Goal: Task Accomplishment & Management: Complete application form

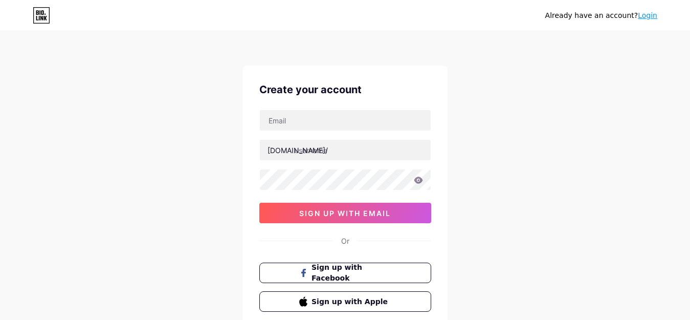
scroll to position [13, 0]
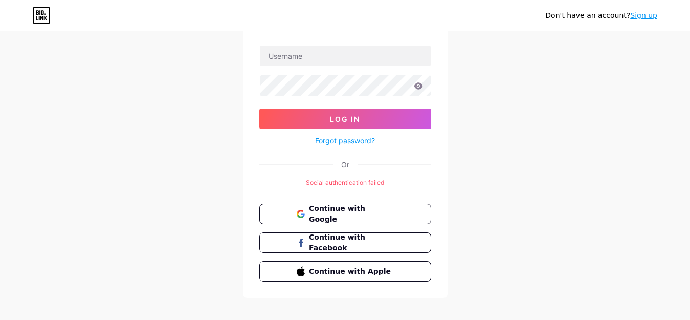
scroll to position [70, 0]
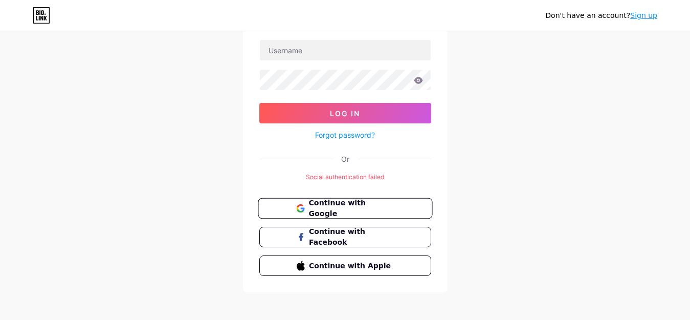
click at [359, 199] on button "Continue with Google" at bounding box center [345, 208] width 174 height 21
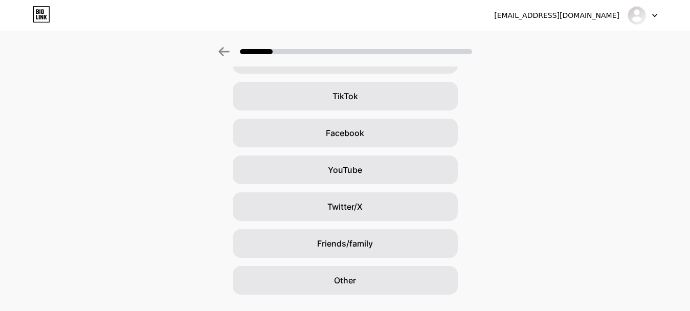
scroll to position [122, 0]
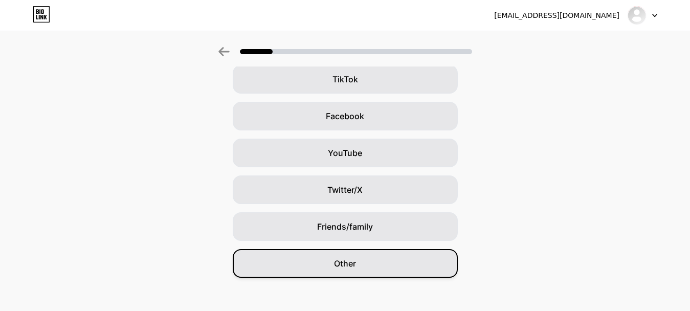
click at [323, 261] on div "Other" at bounding box center [345, 263] width 225 height 29
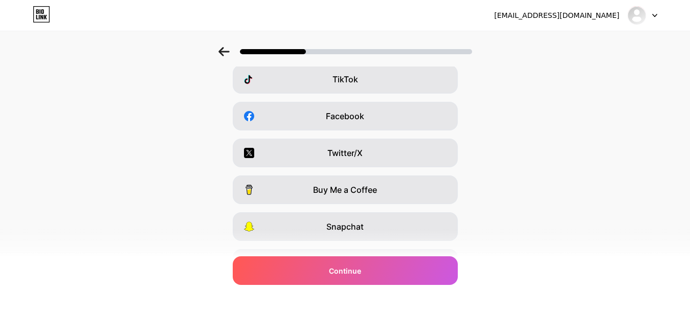
scroll to position [0, 0]
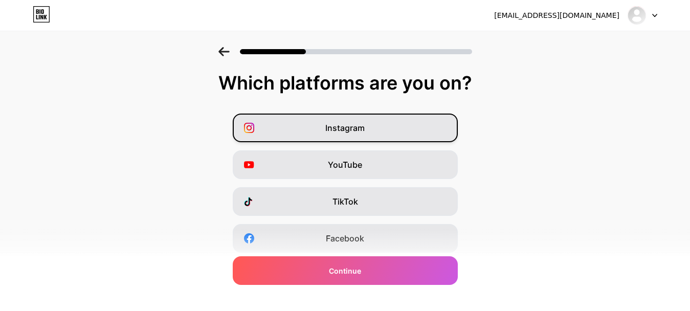
click at [445, 131] on div "Instagram" at bounding box center [345, 128] width 225 height 29
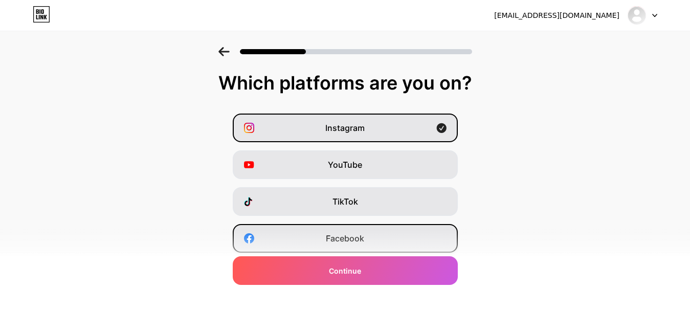
click at [412, 231] on div "Facebook" at bounding box center [345, 238] width 225 height 29
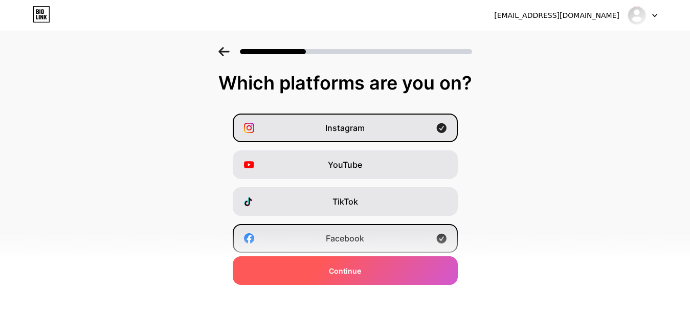
click at [410, 266] on div "Continue" at bounding box center [345, 270] width 225 height 29
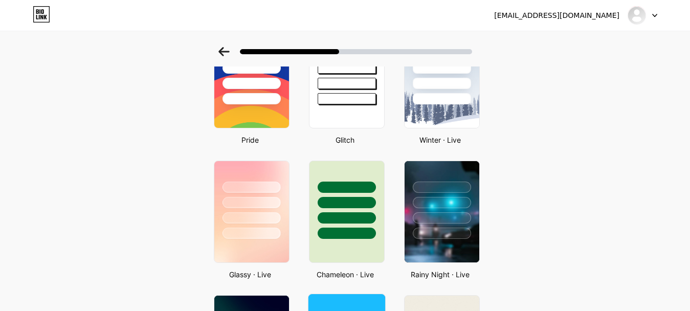
scroll to position [351, 0]
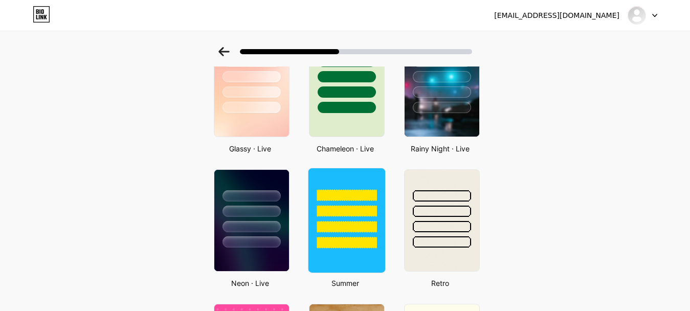
click at [347, 236] on div at bounding box center [346, 208] width 77 height 80
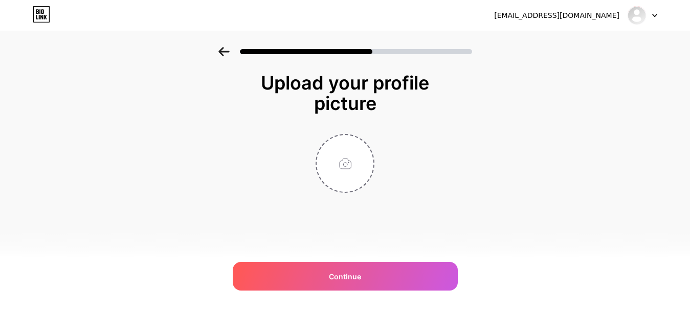
scroll to position [0, 0]
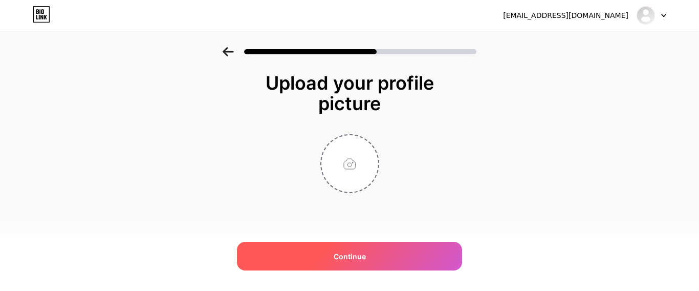
click at [296, 259] on div "Continue" at bounding box center [349, 256] width 225 height 29
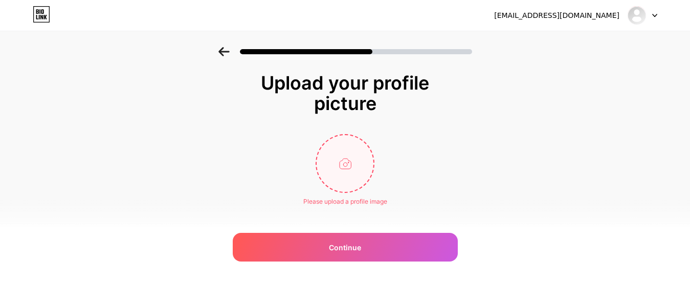
click at [345, 159] on input "file" at bounding box center [345, 163] width 57 height 57
click at [371, 155] on input "file" at bounding box center [345, 163] width 57 height 57
type input "C:\fakepath\photo_5931511314117675584_x.jpg"
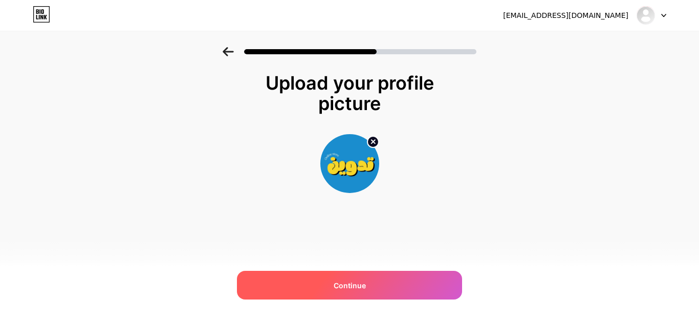
click at [404, 285] on div "Continue" at bounding box center [349, 285] width 225 height 29
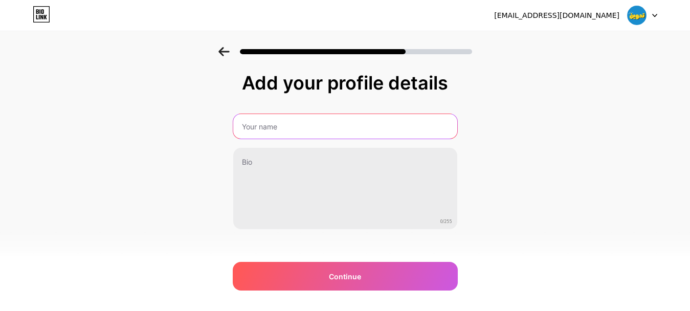
click at [294, 123] on input "text" at bounding box center [345, 126] width 224 height 25
type input "Tadwin Store"
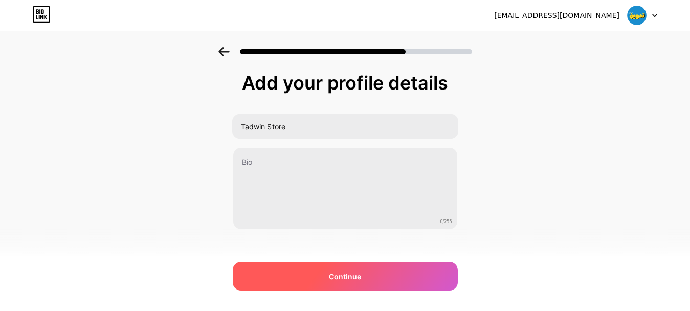
click at [399, 280] on div "Continue" at bounding box center [345, 276] width 225 height 29
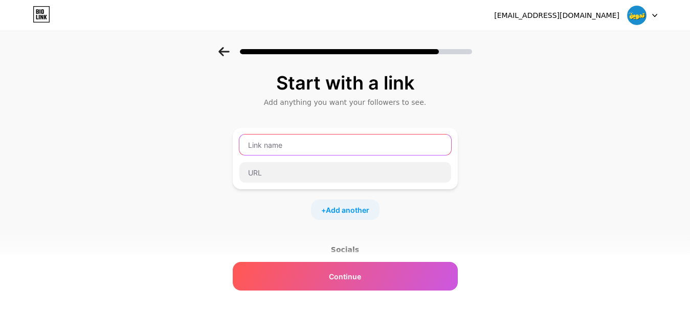
click at [333, 139] on input "text" at bounding box center [345, 145] width 212 height 20
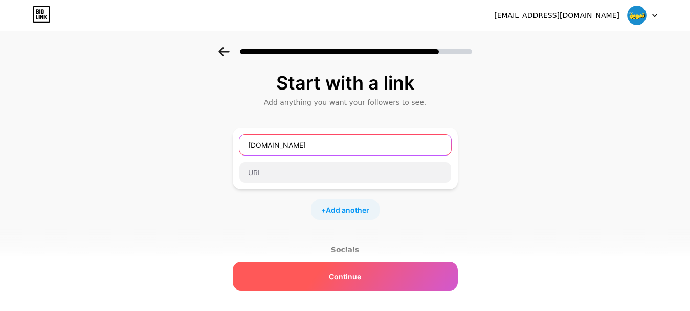
type input "[DOMAIN_NAME]"
click at [314, 275] on div "Continue" at bounding box center [345, 276] width 225 height 29
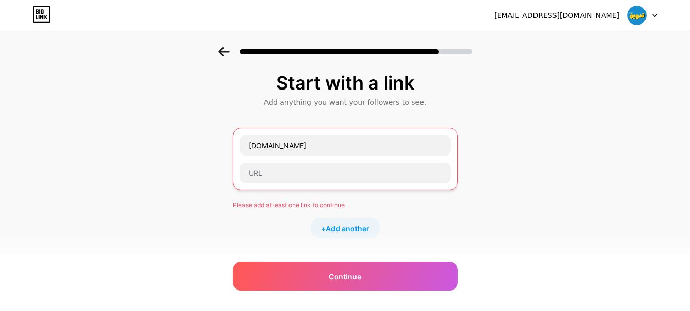
click at [345, 235] on div "+ Add another" at bounding box center [345, 228] width 69 height 20
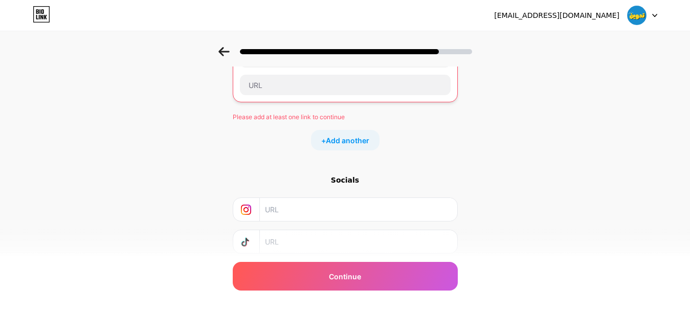
scroll to position [125, 0]
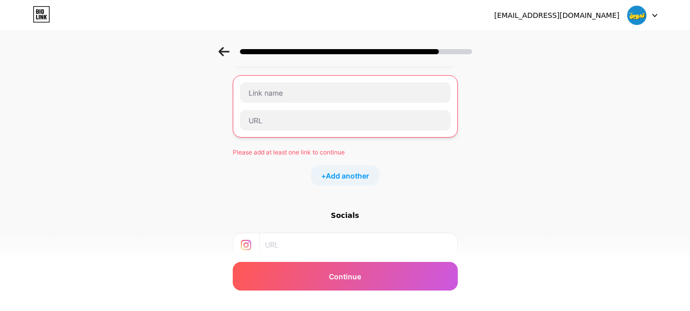
click at [343, 214] on div "Socials" at bounding box center [345, 215] width 225 height 10
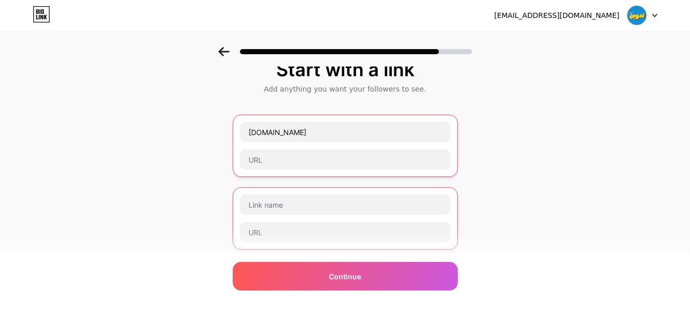
scroll to position [0, 0]
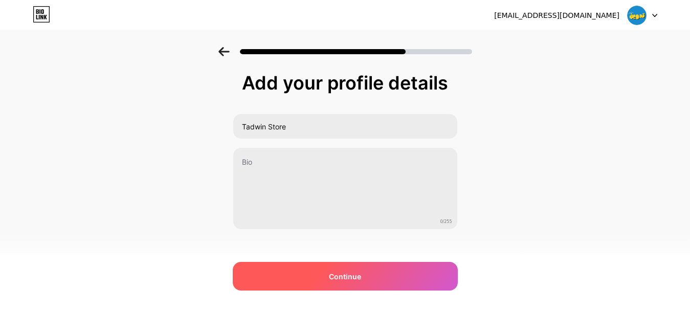
click at [397, 276] on div "Continue" at bounding box center [345, 276] width 225 height 29
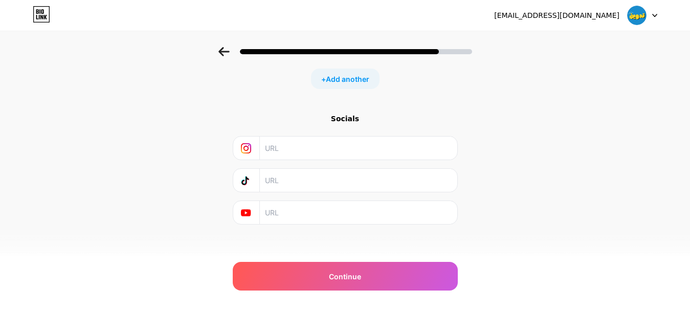
scroll to position [137, 0]
click at [386, 139] on input "text" at bounding box center [358, 142] width 186 height 23
paste input "[URL][DOMAIN_NAME][DOMAIN_NAME]"
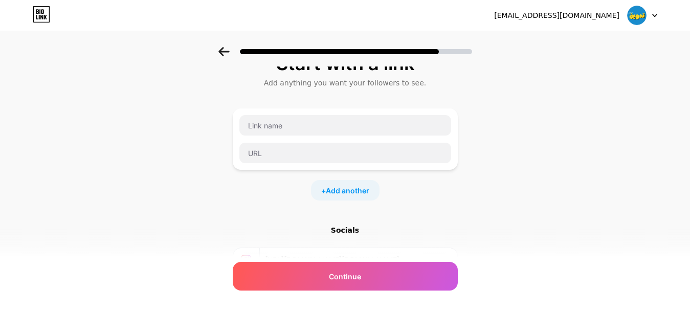
scroll to position [4, 0]
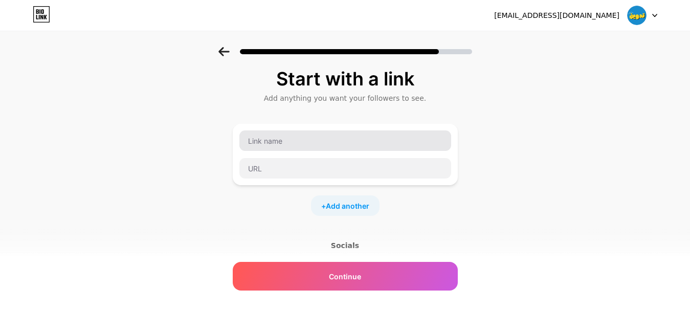
type input "[URL][DOMAIN_NAME][DOMAIN_NAME]"
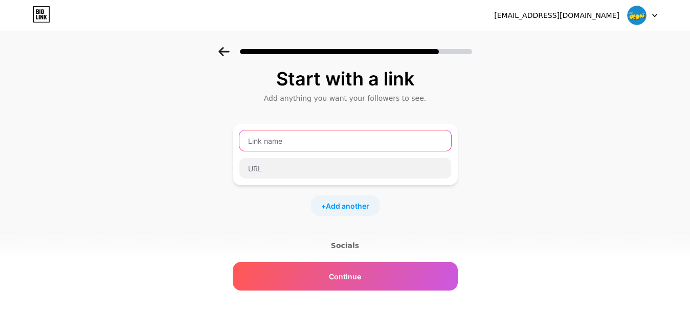
click at [377, 140] on input "text" at bounding box center [345, 140] width 212 height 20
type input "Facebook"
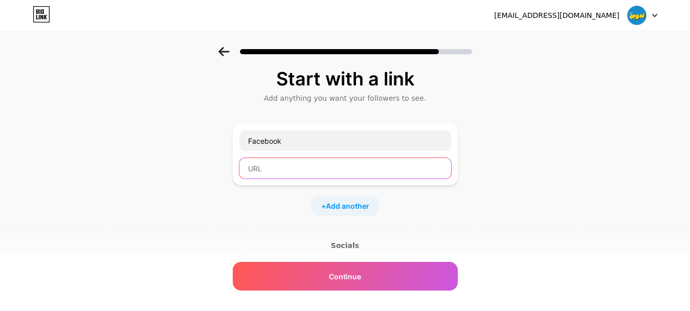
click at [379, 165] on input "text" at bounding box center [345, 168] width 212 height 20
paste input "[URL][DOMAIN_NAME]"
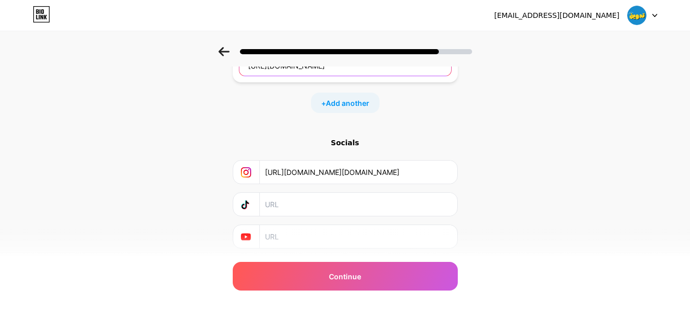
scroll to position [108, 0]
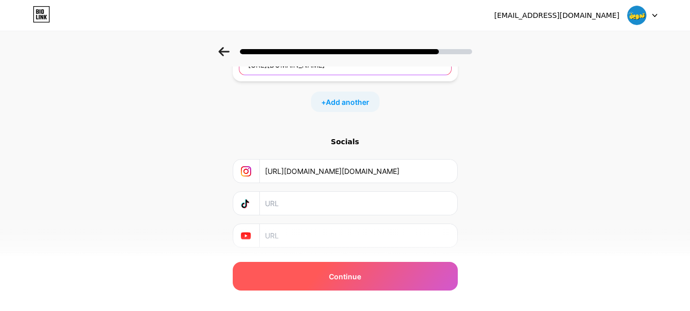
type input "[URL][DOMAIN_NAME]"
click at [323, 278] on div "Continue" at bounding box center [345, 276] width 225 height 29
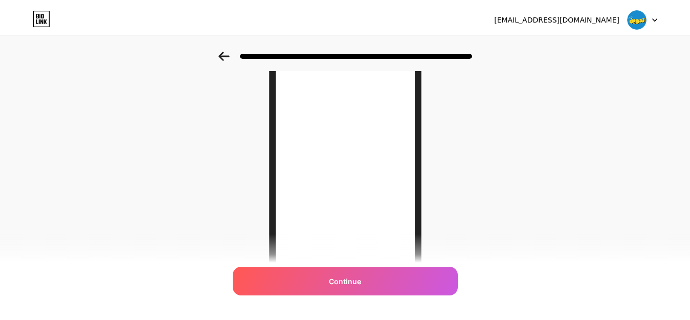
scroll to position [0, 0]
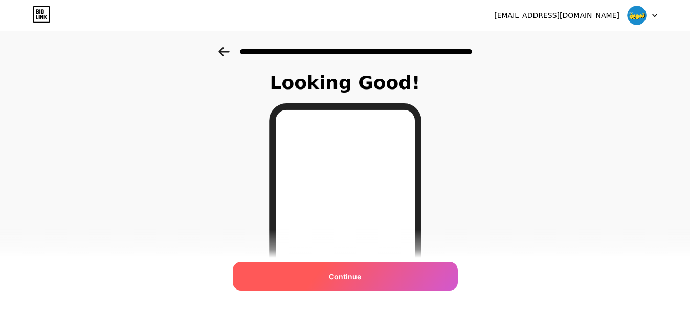
click at [337, 276] on span "Continue" at bounding box center [345, 276] width 32 height 11
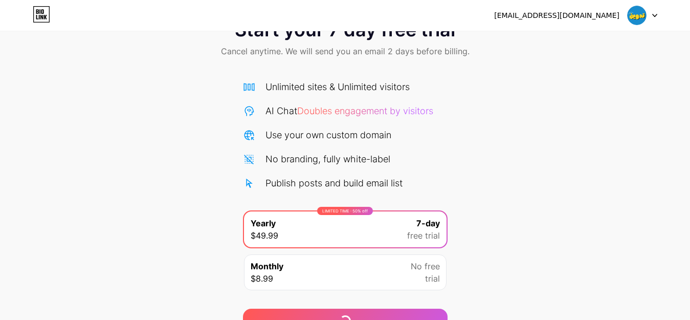
scroll to position [92, 0]
